Goal: Task Accomplishment & Management: Manage account settings

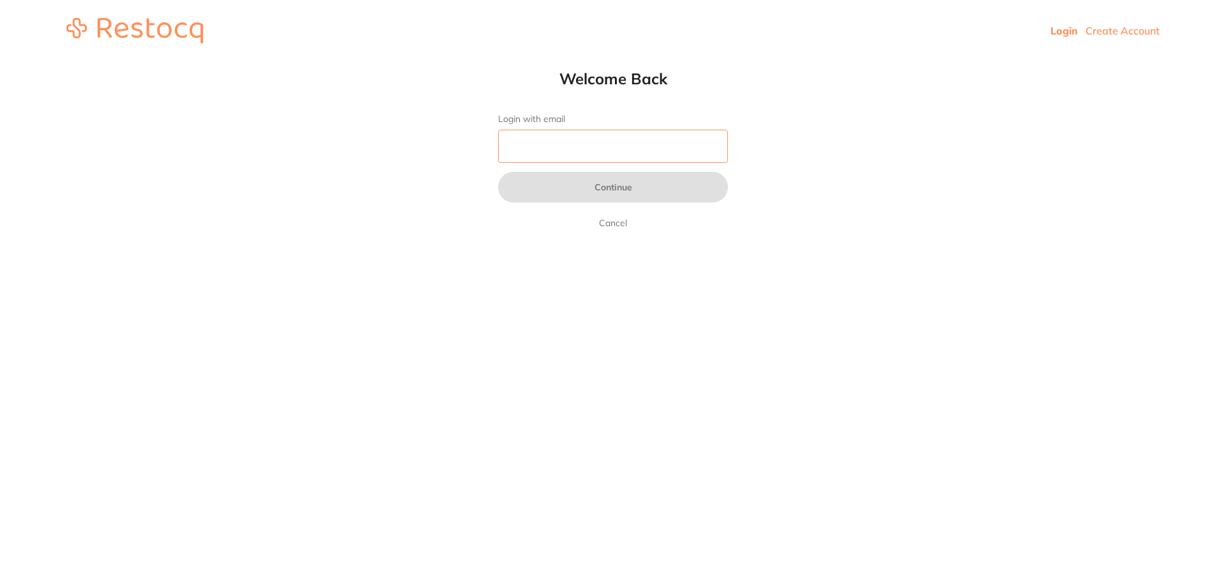
click at [675, 144] on input "Login with email" at bounding box center [613, 146] width 230 height 33
click at [587, 138] on input "Login with email" at bounding box center [613, 146] width 230 height 33
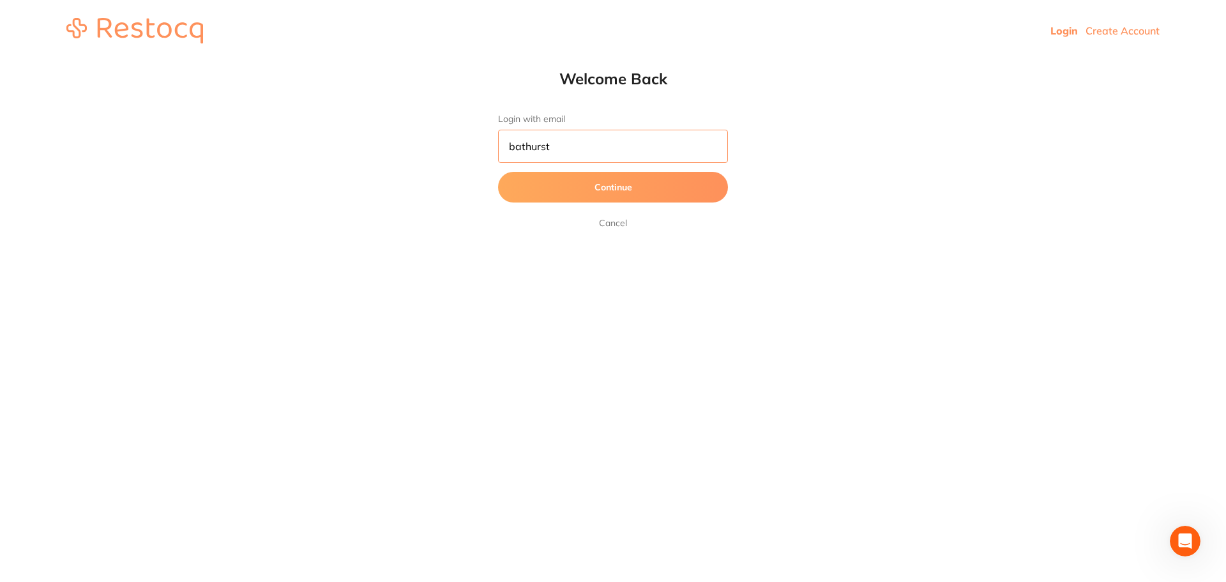
click at [646, 156] on input "bathurst" at bounding box center [613, 146] width 230 height 33
type input "[EMAIL_ADDRESS][DOMAIN_NAME]"
click at [670, 199] on button "Continue" at bounding box center [613, 187] width 230 height 31
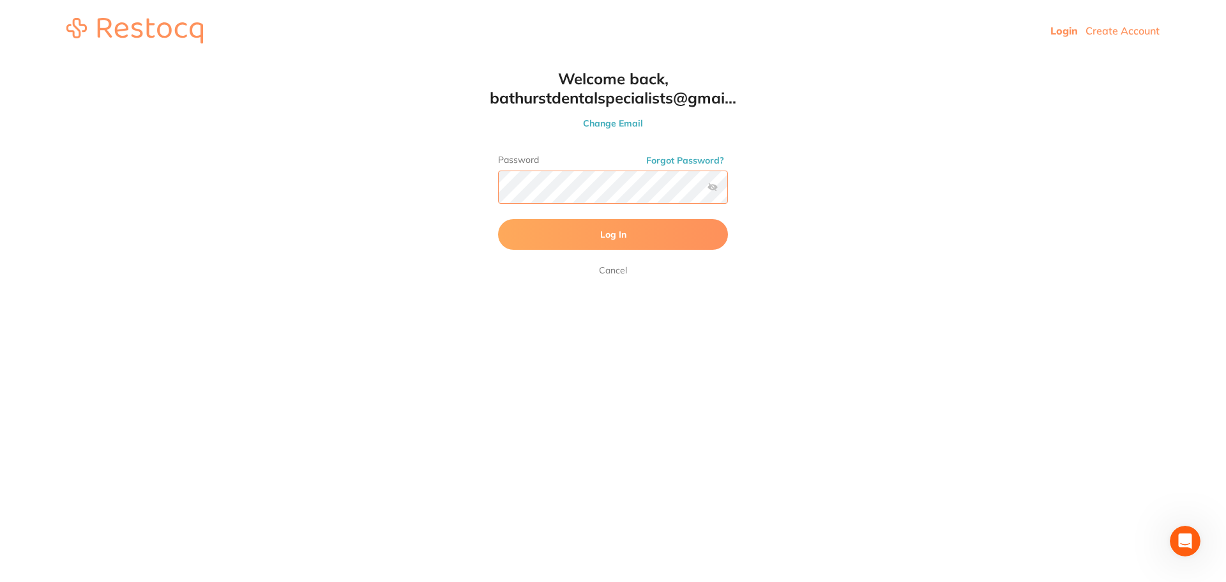
click at [498, 219] on button "Log In" at bounding box center [613, 234] width 230 height 31
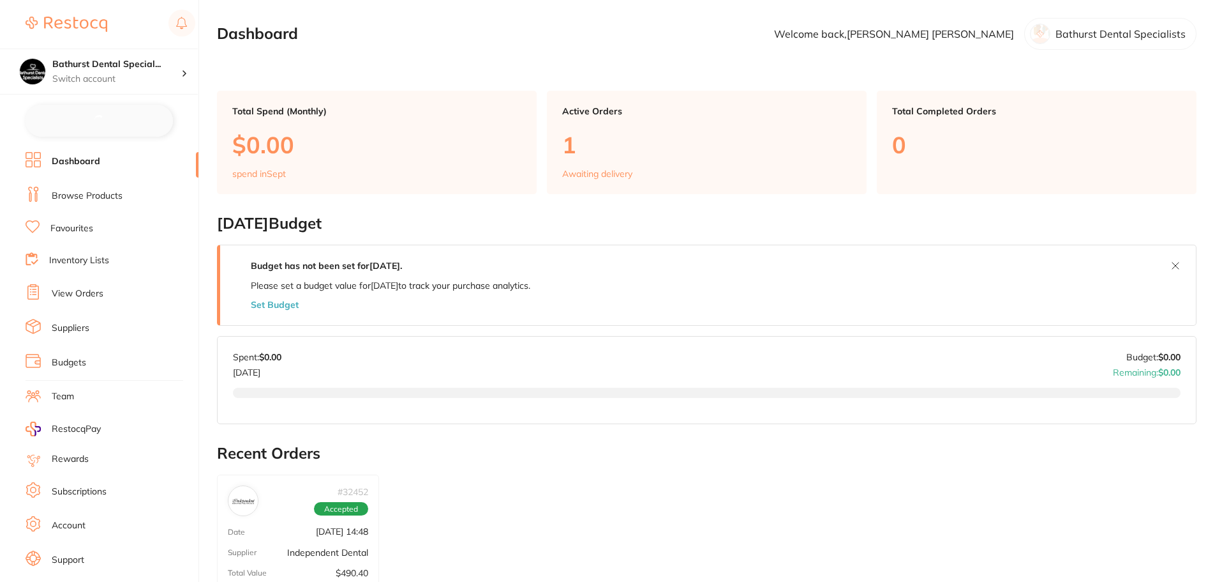
checkbox input "false"
drag, startPoint x: 845, startPoint y: 0, endPoint x: 737, endPoint y: 38, distance: 115.1
click at [737, 38] on section "Dashboard Welcome back, [PERSON_NAME] Dental Specialists" at bounding box center [707, 34] width 980 height 32
